Goal: Task Accomplishment & Management: Manage account settings

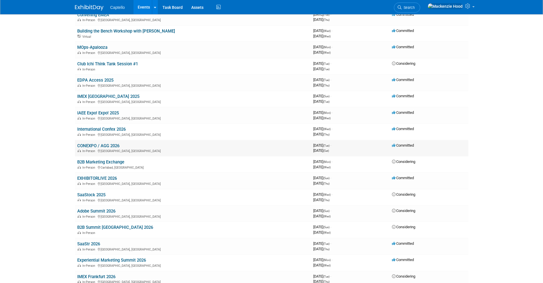
scroll to position [96, 0]
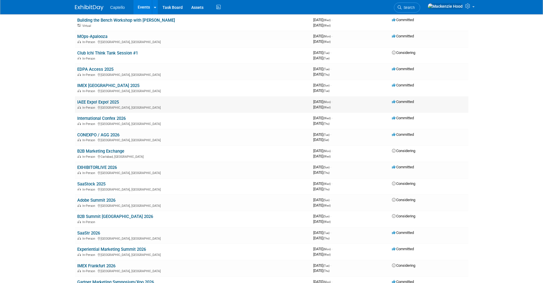
click at [115, 99] on td "IAEE Expo! Expo! 2025 In-Person Houston, TX" at bounding box center [193, 104] width 236 height 16
click at [115, 100] on link "IAEE Expo! Expo! 2025" at bounding box center [98, 101] width 42 height 5
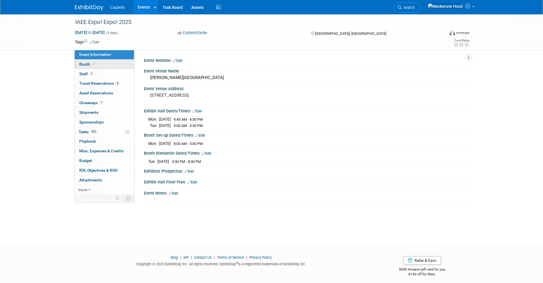
click at [113, 66] on link "Booth" at bounding box center [104, 64] width 59 height 9
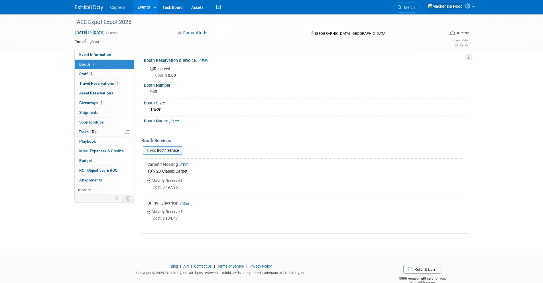
click at [146, 147] on link "Add Booth Service" at bounding box center [163, 150] width 40 height 8
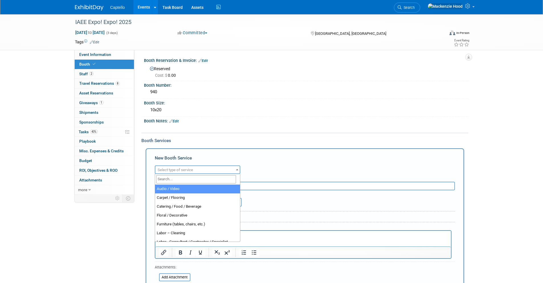
click at [168, 168] on span "Select type of service" at bounding box center [175, 170] width 35 height 4
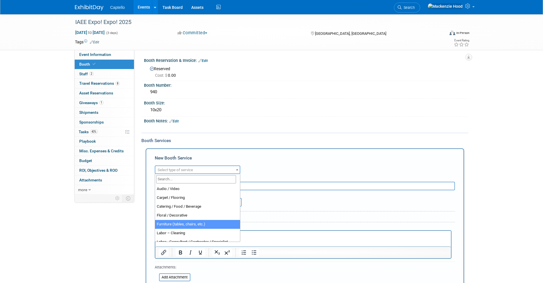
select select "6"
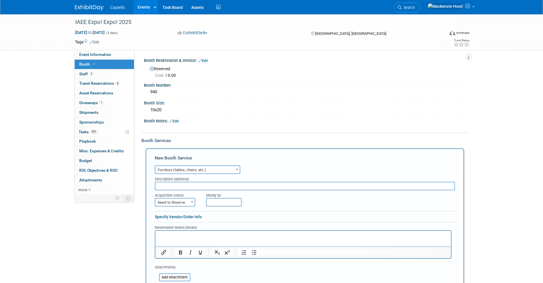
click at [174, 185] on input "text" at bounding box center [305, 186] width 300 height 9
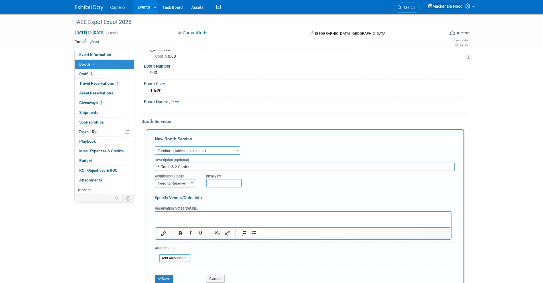
scroll to position [20, 0]
type input "6' Table & 2 Chairs"
click at [188, 180] on span "Need to Reserve" at bounding box center [174, 182] width 39 height 8
select select "2"
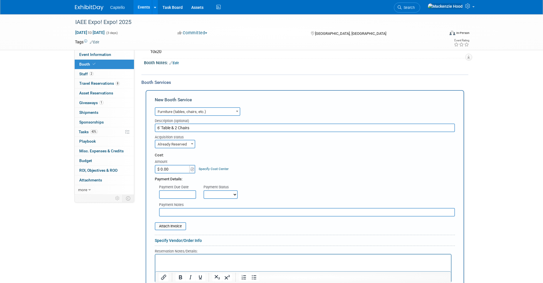
scroll to position [62, 0]
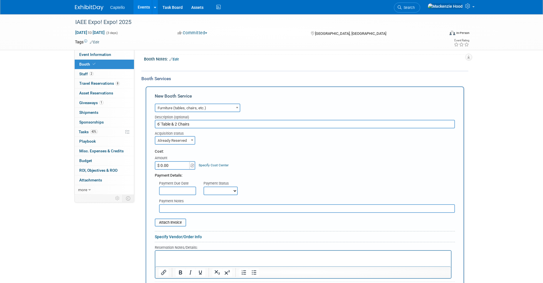
click at [177, 165] on input "$ 0.00" at bounding box center [173, 165] width 36 height 9
type input "$ 394.03"
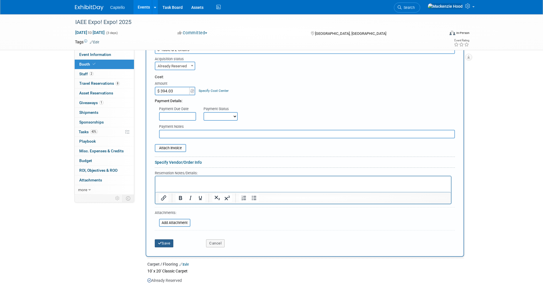
click at [167, 244] on button "Save" at bounding box center [164, 243] width 19 height 8
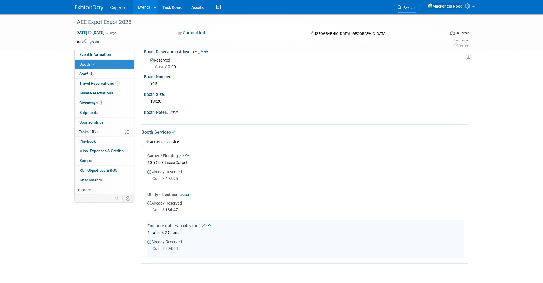
scroll to position [0, 0]
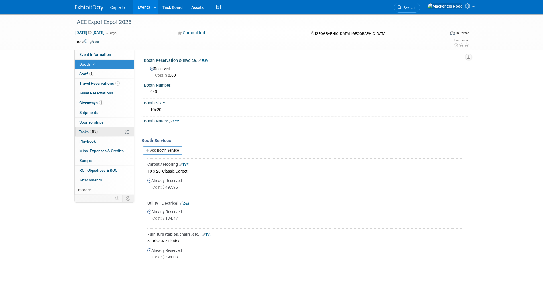
click at [116, 133] on link "43% Tasks 43%" at bounding box center [104, 131] width 59 height 9
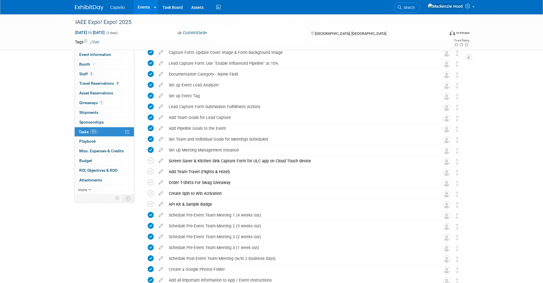
scroll to position [137, 0]
click at [159, 180] on icon at bounding box center [161, 180] width 10 height 7
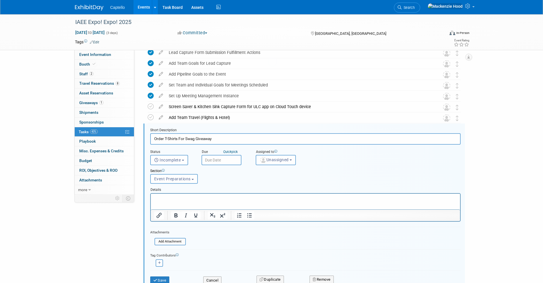
scroll to position [230, 0]
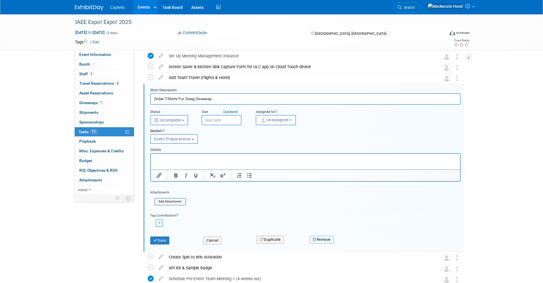
click at [333, 238] on button "Remove" at bounding box center [322, 239] width 24 height 8
click at [395, 229] on form "Short Description Order T-Shirts For Swag Giveaway Status <i class="far fa-cloc…" at bounding box center [305, 169] width 319 height 162
click at [159, 99] on input "Order T-Shirts For Swag Giveaway" at bounding box center [305, 98] width 310 height 11
drag, startPoint x: 164, startPoint y: 98, endPoint x: 140, endPoint y: 95, distance: 23.8
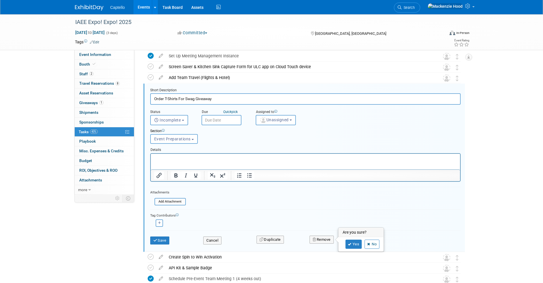
drag, startPoint x: 159, startPoint y: 97, endPoint x: 161, endPoint y: 98, distance: 2.9
click at [159, 97] on input "Order T-Shirts For Swag Giveaway" at bounding box center [305, 98] width 310 height 11
drag, startPoint x: 163, startPoint y: 96, endPoint x: 155, endPoint y: 95, distance: 8.4
click at [155, 95] on input "Order T-Shirts For Swag Giveaway" at bounding box center [305, 98] width 310 height 11
type input "Ship T-Shirts For Swag Giveaway"
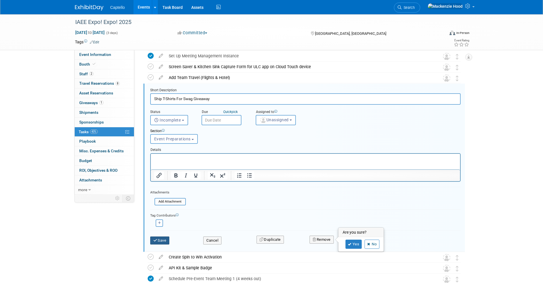
click at [162, 238] on button "Save" at bounding box center [159, 240] width 19 height 8
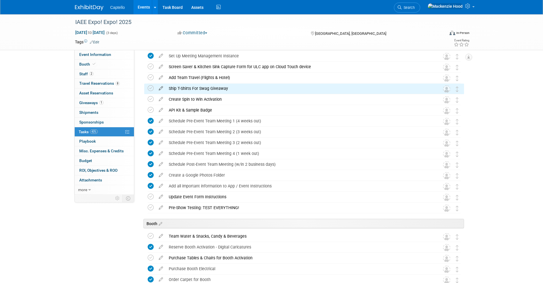
click at [160, 84] on icon at bounding box center [161, 87] width 10 height 7
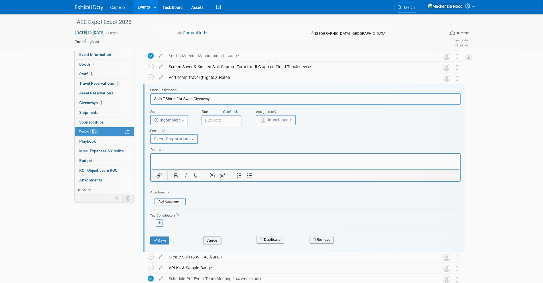
scroll to position [0, 0]
click at [155, 238] on icon "submit" at bounding box center [155, 240] width 5 height 4
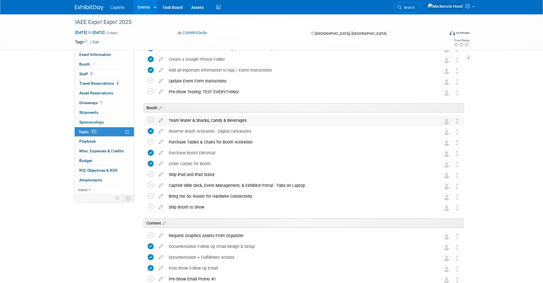
scroll to position [346, 0]
click at [151, 139] on icon at bounding box center [151, 142] width 6 height 6
click at [92, 52] on span "Event Information" at bounding box center [95, 54] width 32 height 5
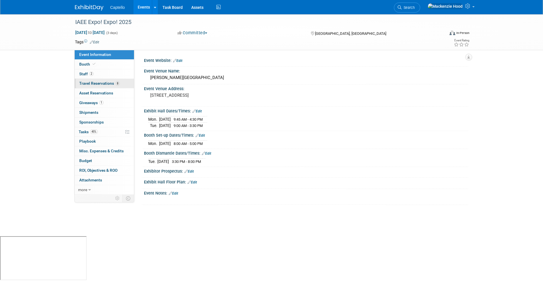
click at [98, 82] on span "Travel Reservations 8" at bounding box center [99, 83] width 40 height 5
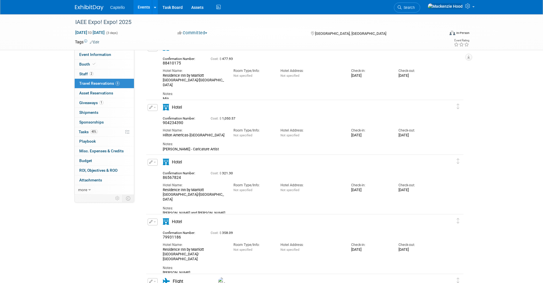
scroll to position [292, 0]
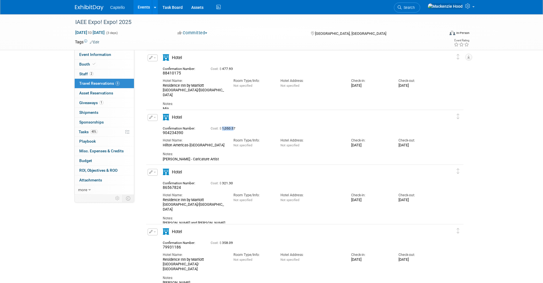
drag, startPoint x: 223, startPoint y: 127, endPoint x: 238, endPoint y: 127, distance: 15.1
click at [236, 127] on span "Cost: $ 1,050.57" at bounding box center [224, 128] width 27 height 4
click at [238, 127] on div "Cost: $ 1,050.57" at bounding box center [313, 128] width 204 height 4
drag, startPoint x: 223, startPoint y: 127, endPoint x: 235, endPoint y: 127, distance: 12.3
click at [235, 127] on span "Cost: $ 1,050.57" at bounding box center [224, 128] width 27 height 4
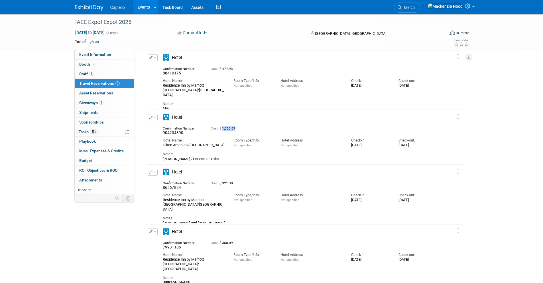
copy span "1,050.57"
click at [223, 110] on td "Delete Reservation 904234390 Cost: $ 1,050.57 Notes:" at bounding box center [300, 136] width 309 height 53
click at [82, 7] on img at bounding box center [89, 8] width 29 height 6
